Goal: Information Seeking & Learning: Learn about a topic

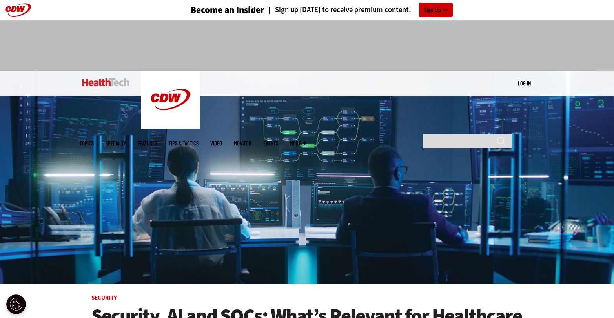
click at [524, 84] on link "Log in" at bounding box center [524, 83] width 13 height 7
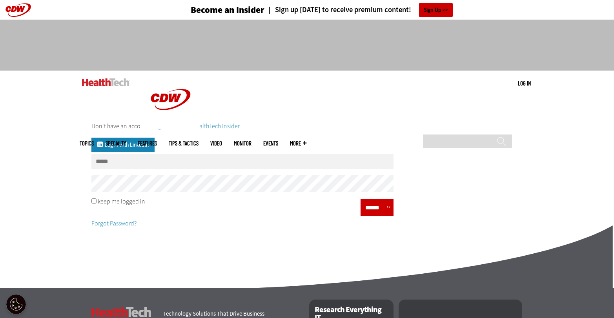
type input "**********"
click at [376, 205] on input "******" at bounding box center [375, 207] width 24 height 11
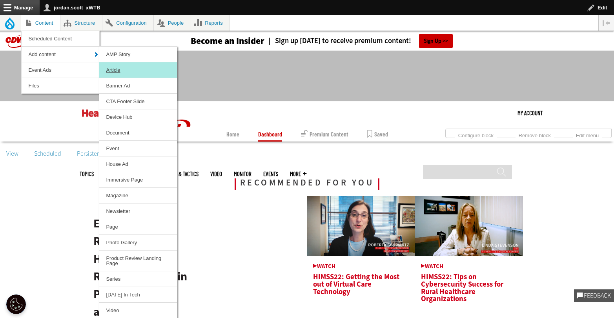
click at [118, 68] on link "Article" at bounding box center [138, 69] width 78 height 15
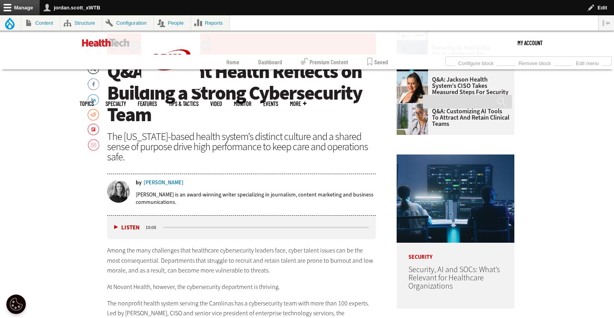
scroll to position [152, 0]
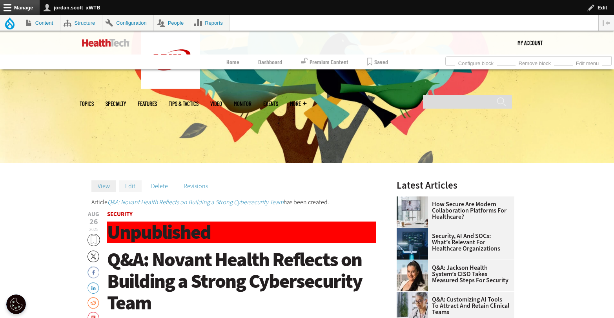
click at [134, 188] on link "Edit" at bounding box center [130, 186] width 23 height 12
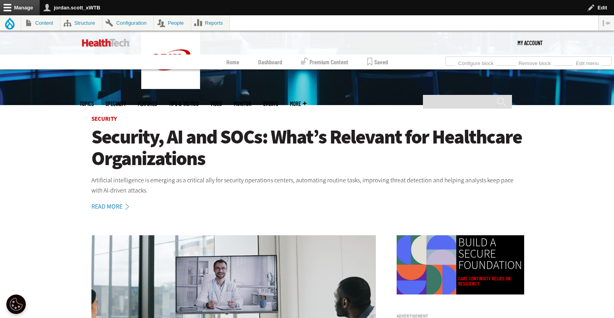
click at [303, 136] on h1 "Security, AI and SOCs: What’s Relevant for Healthcare Organizations" at bounding box center [306, 147] width 431 height 43
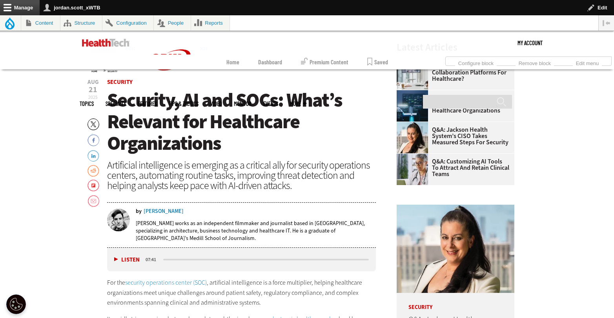
scroll to position [232, 0]
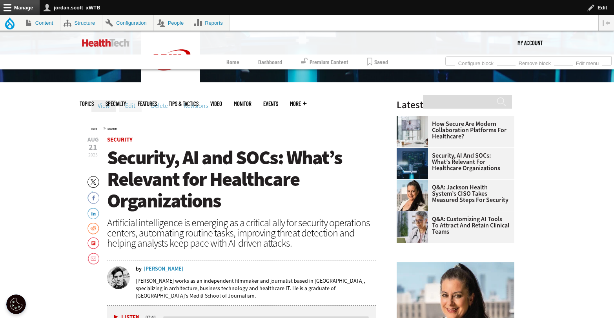
click at [132, 104] on link "Edit" at bounding box center [130, 106] width 23 height 12
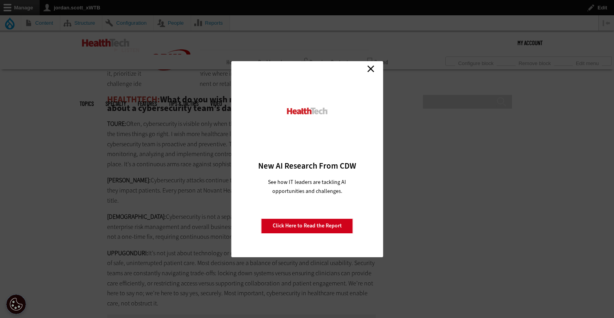
scroll to position [1709, 0]
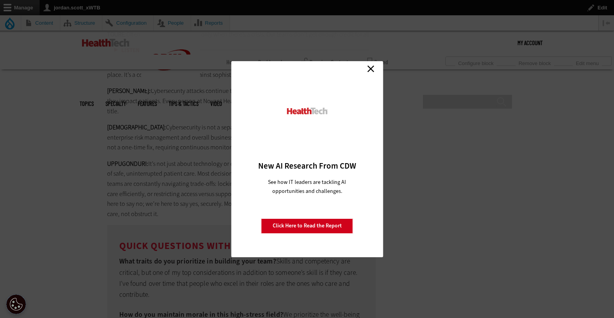
click at [372, 67] on link "Close" at bounding box center [371, 69] width 12 height 12
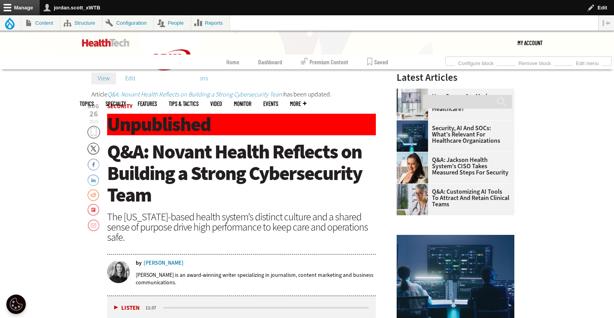
scroll to position [121, 0]
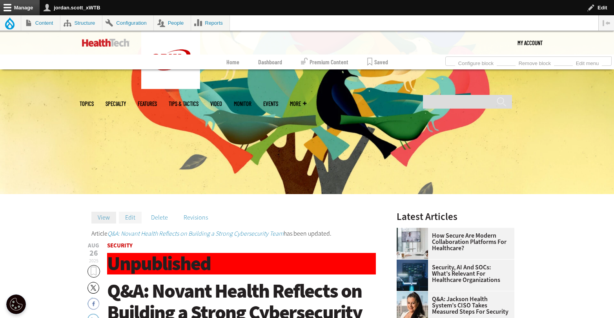
click at [132, 215] on link "Edit" at bounding box center [130, 218] width 23 height 12
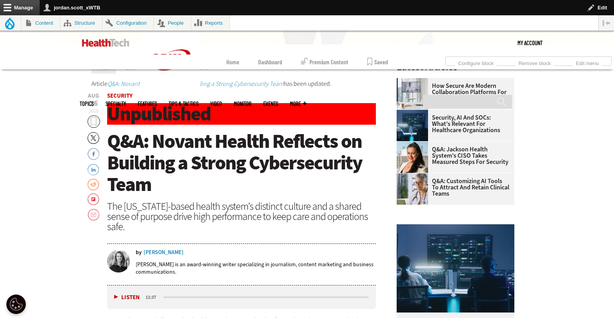
scroll to position [207, 0]
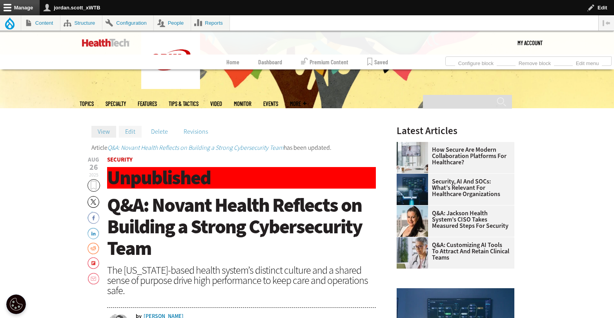
click at [125, 132] on link "Edit" at bounding box center [130, 132] width 23 height 12
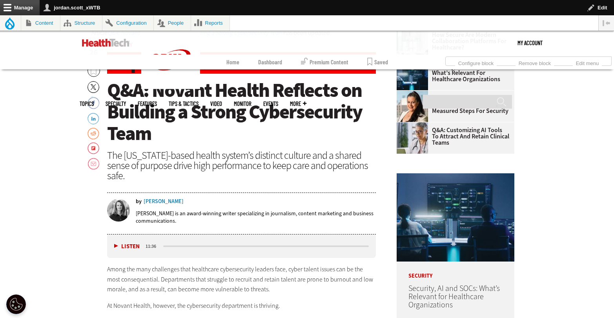
scroll to position [160, 0]
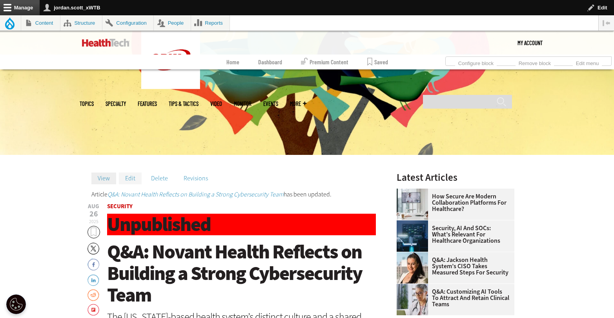
click at [132, 178] on link "Edit" at bounding box center [130, 179] width 23 height 12
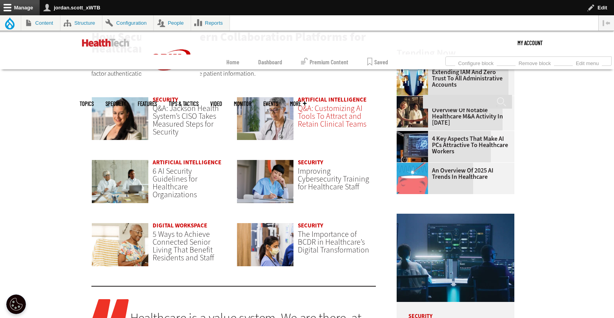
scroll to position [603, 0]
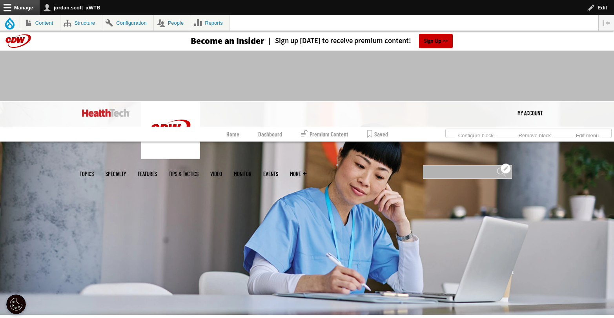
click at [461, 165] on input "Search" at bounding box center [467, 172] width 89 height 14
type input "**********"
click at [496, 167] on input "******" at bounding box center [500, 175] width 9 height 16
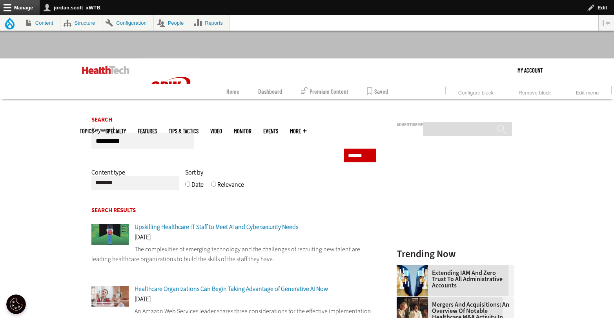
scroll to position [134, 0]
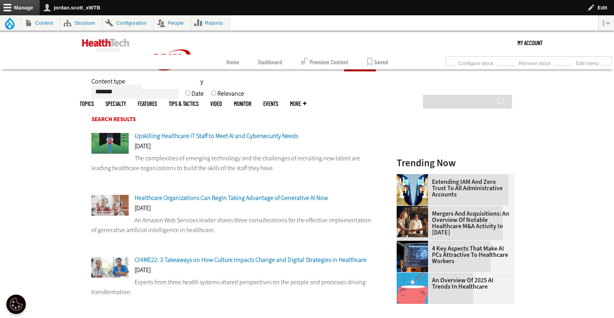
click at [256, 135] on span "Upskilling Healthcare IT Staff to Meet AI and Cybersecurity Needs" at bounding box center [215, 136] width 163 height 8
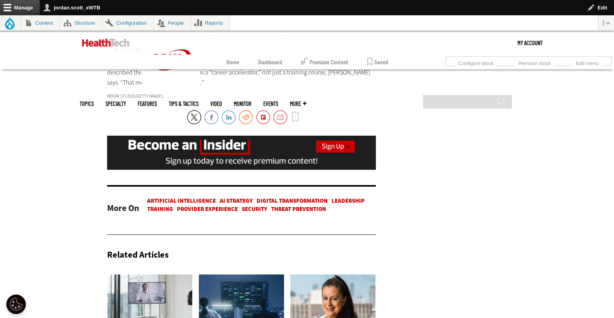
scroll to position [1785, 0]
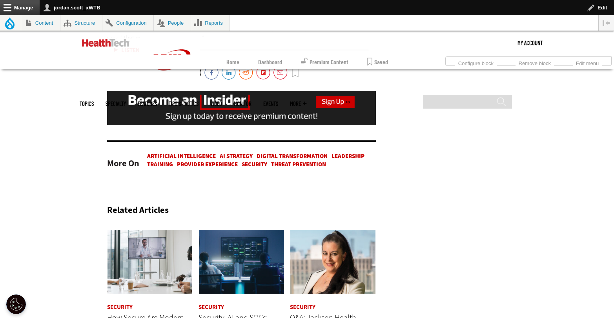
click at [163, 160] on link "Training" at bounding box center [160, 164] width 26 height 8
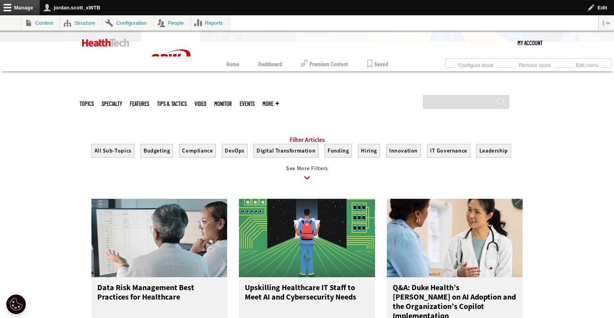
scroll to position [109, 0]
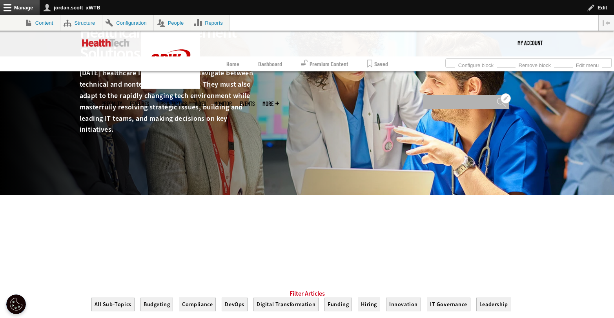
click at [440, 95] on input "Search" at bounding box center [466, 102] width 86 height 14
type input "******"
click at [496, 97] on input "******" at bounding box center [500, 104] width 9 height 14
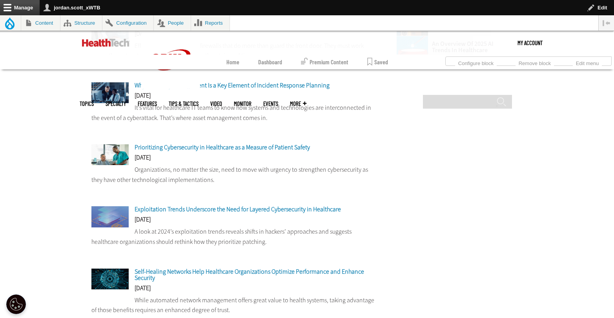
scroll to position [371, 0]
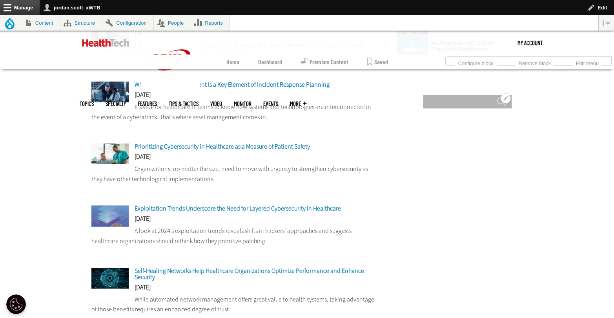
click at [445, 95] on input "Search" at bounding box center [467, 102] width 89 height 14
type input "**********"
click at [496, 97] on input "******" at bounding box center [500, 105] width 9 height 16
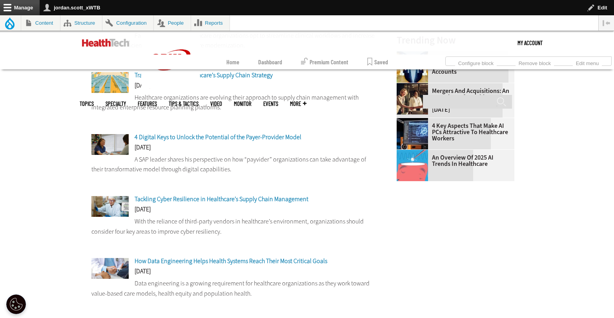
scroll to position [258, 0]
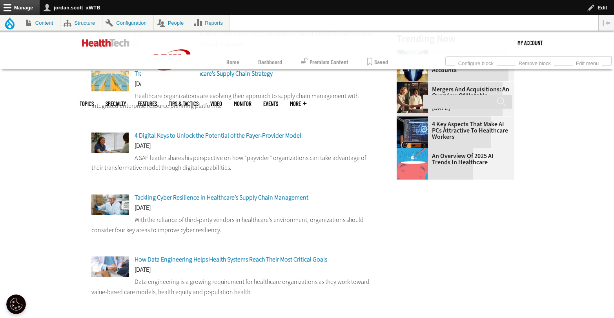
click at [233, 195] on span "Tackling Cyber Resilience in Healthcare’s Supply Chain Management" at bounding box center [221, 197] width 174 height 8
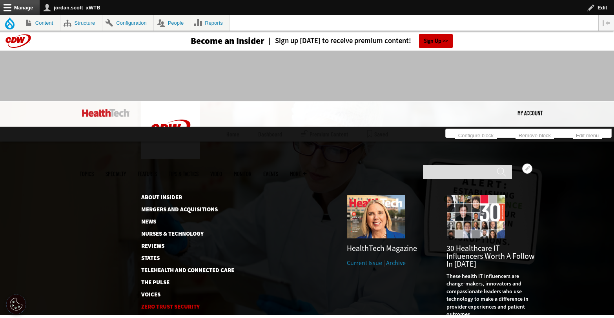
click at [167, 304] on link "Zero Trust Security" at bounding box center [187, 307] width 92 height 6
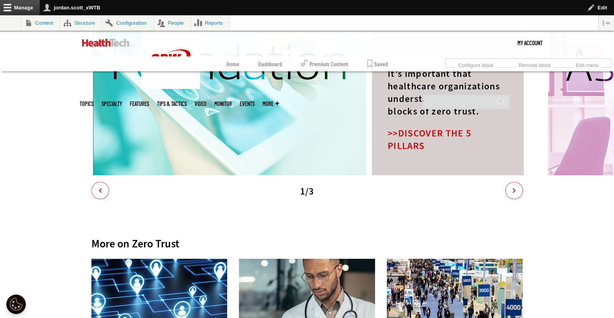
scroll to position [1273, 0]
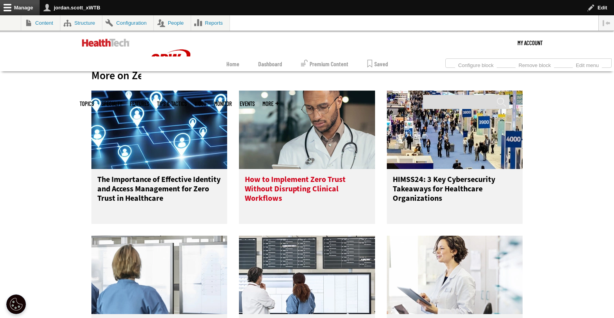
click at [281, 190] on h3 "How to Implement Zero Trust Without Disrupting Clinical Workflows" at bounding box center [307, 190] width 124 height 31
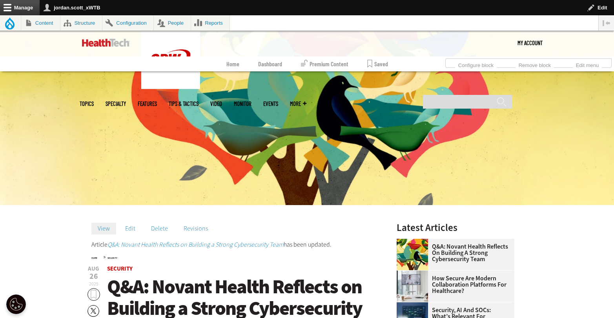
scroll to position [249, 0]
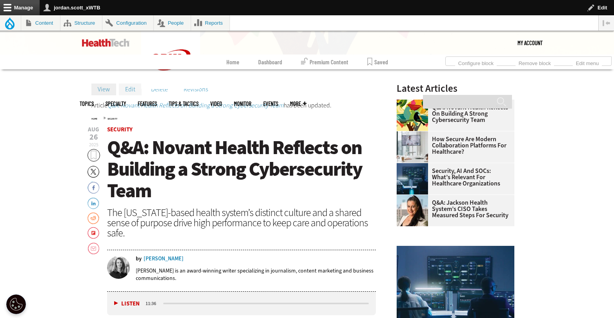
click at [127, 87] on link "Edit" at bounding box center [130, 90] width 23 height 12
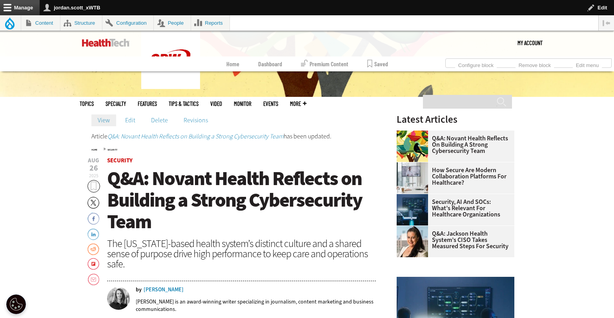
scroll to position [249, 0]
